Goal: Information Seeking & Learning: Learn about a topic

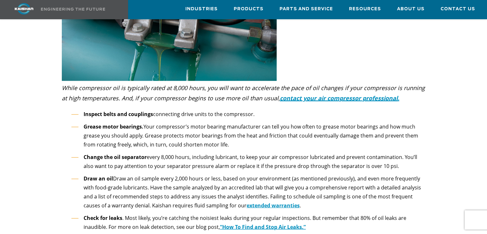
scroll to position [1472, 0]
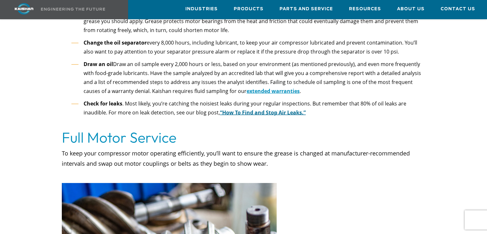
click at [250, 109] on u "“How To Find and Stop Air Leaks.”" at bounding box center [263, 112] width 86 height 7
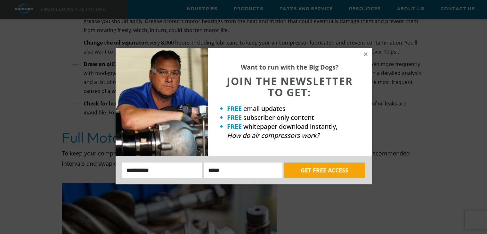
click at [361, 52] on div "Want to run with the Big Dogs? JOIN THE NEWSLETTER TO GET: FREE email updates F…" at bounding box center [290, 102] width 164 height 108
click at [364, 53] on icon at bounding box center [366, 54] width 4 height 4
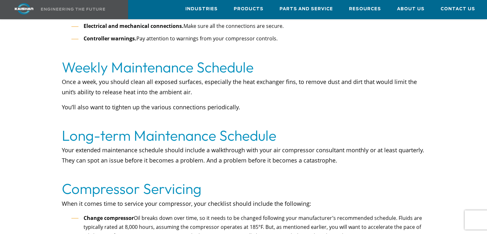
scroll to position [960, 0]
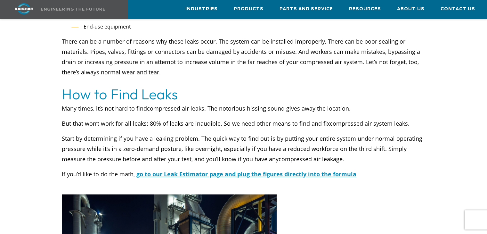
scroll to position [640, 0]
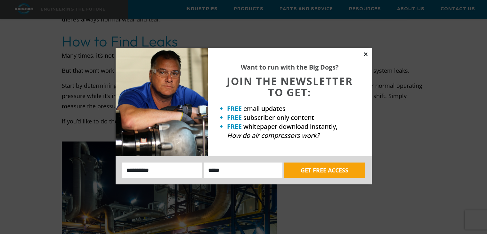
click at [367, 53] on icon at bounding box center [366, 54] width 6 height 6
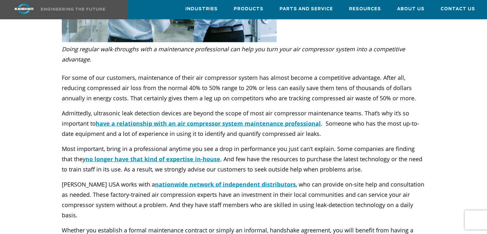
scroll to position [1761, 0]
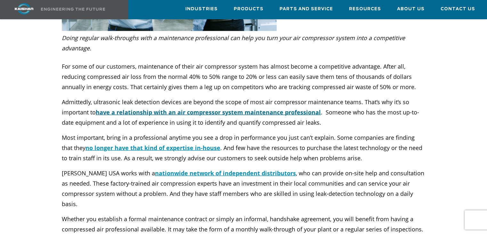
click at [298, 108] on u "have a relationship with an air compressor system maintenance professional" at bounding box center [208, 112] width 225 height 8
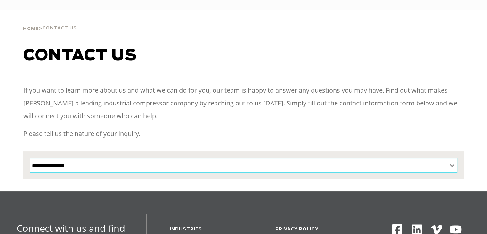
click at [205, 158] on select "**********" at bounding box center [243, 165] width 427 height 15
click at [247, 101] on p "If you want to learn more about us and what we can do for you, our team is happ…" at bounding box center [243, 103] width 440 height 38
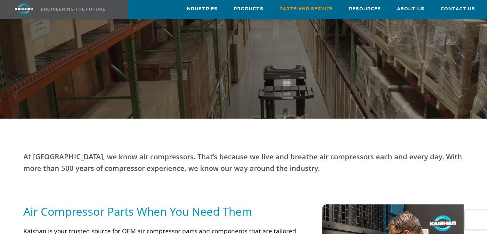
scroll to position [320, 0]
